Goal: Information Seeking & Learning: Find specific fact

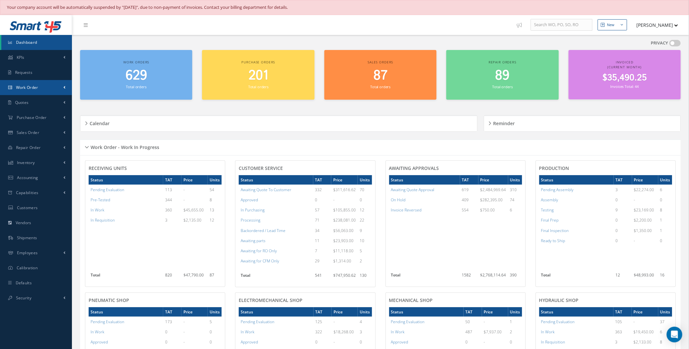
click at [61, 86] on link "Work Order" at bounding box center [36, 87] width 72 height 15
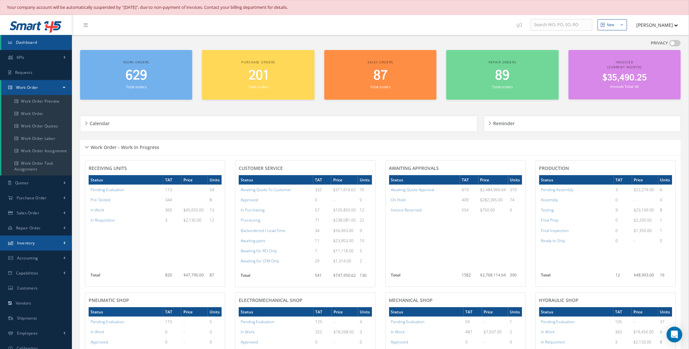
click at [51, 243] on link "Inventory" at bounding box center [36, 243] width 72 height 15
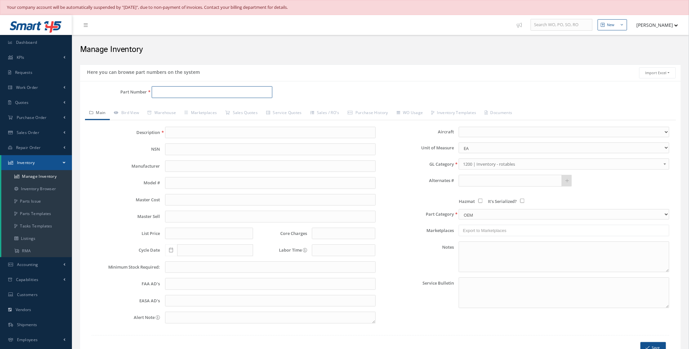
click at [207, 94] on input "Part Number" at bounding box center [212, 92] width 121 height 12
type input "763822"
click at [229, 110] on span "SEAL" at bounding box center [262, 109] width 98 height 7
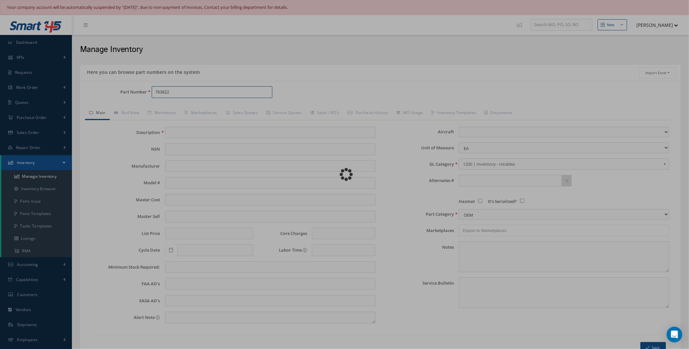
type input "SEAL"
type input "0.00"
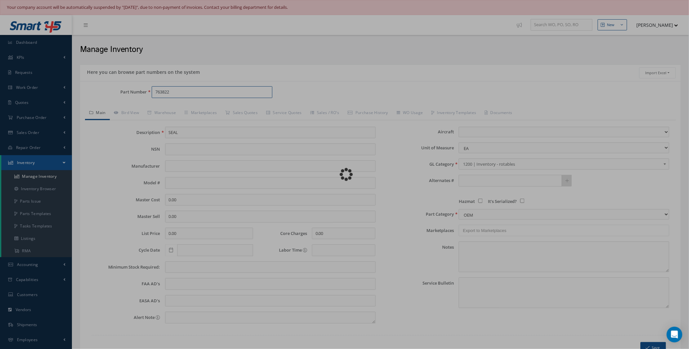
select select
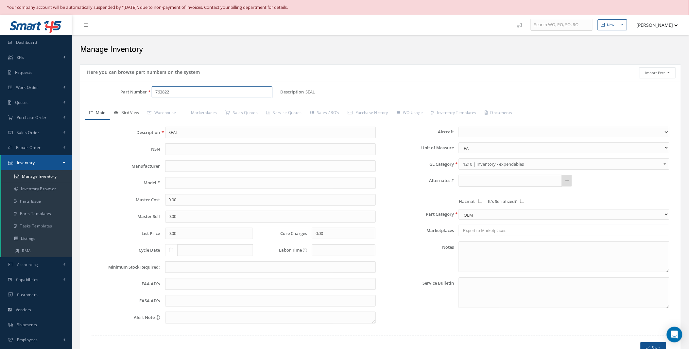
type input "763822"
click at [130, 111] on link "Bird View" at bounding box center [127, 114] width 34 height 14
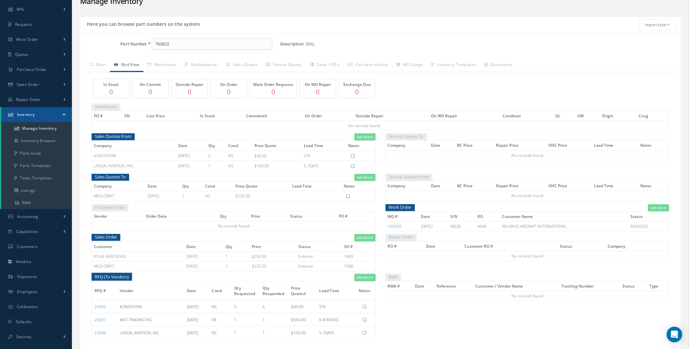
scroll to position [74, 0]
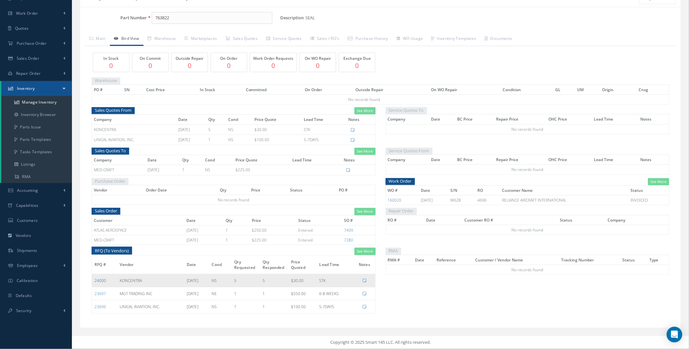
click at [99, 282] on link "24000" at bounding box center [99, 281] width 11 height 6
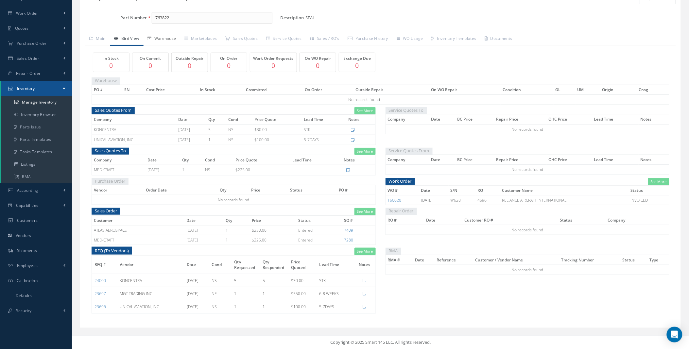
click at [168, 38] on link "Warehouse" at bounding box center [162, 39] width 37 height 14
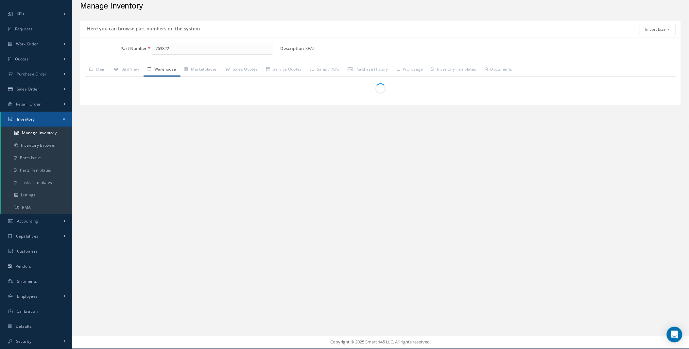
scroll to position [43, 0]
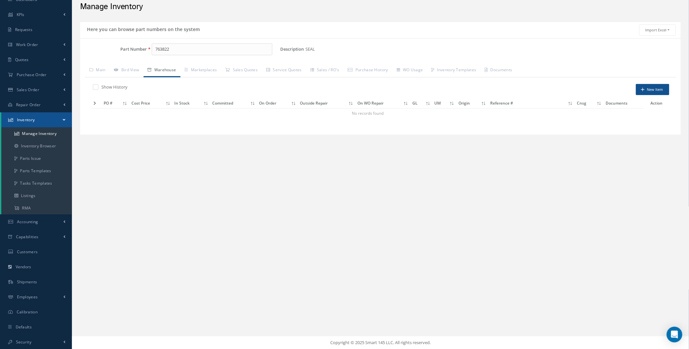
click at [92, 105] on td at bounding box center [97, 103] width 10 height 10
click at [94, 102] on icon at bounding box center [95, 103] width 3 height 4
click at [128, 69] on link "Bird View" at bounding box center [127, 71] width 34 height 14
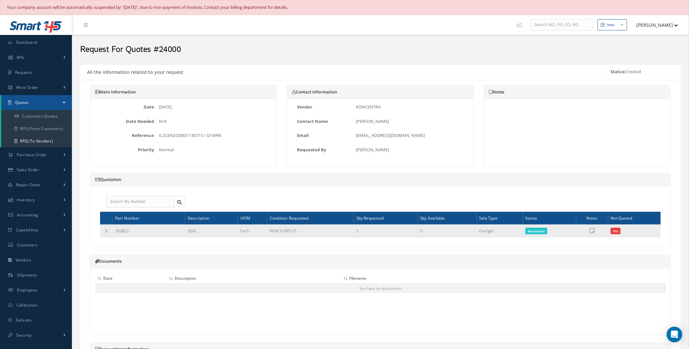
click at [134, 238] on td "763822" at bounding box center [148, 231] width 73 height 13
drag, startPoint x: 134, startPoint y: 233, endPoint x: 124, endPoint y: 234, distance: 10.8
click at [124, 234] on td "763822" at bounding box center [148, 231] width 73 height 13
drag, startPoint x: 124, startPoint y: 234, endPoint x: 133, endPoint y: 231, distance: 10.2
click at [133, 231] on td "763822" at bounding box center [148, 231] width 73 height 13
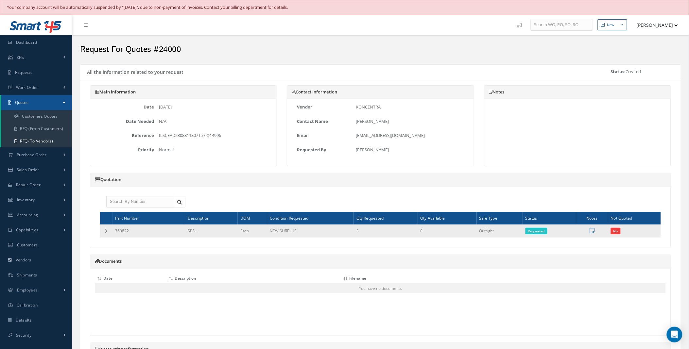
drag, startPoint x: 132, startPoint y: 231, endPoint x: 115, endPoint y: 231, distance: 16.7
click at [115, 231] on td "763822" at bounding box center [148, 231] width 73 height 13
drag, startPoint x: 115, startPoint y: 231, endPoint x: 120, endPoint y: 231, distance: 5.2
copy td "763822"
